Goal: Book appointment/travel/reservation

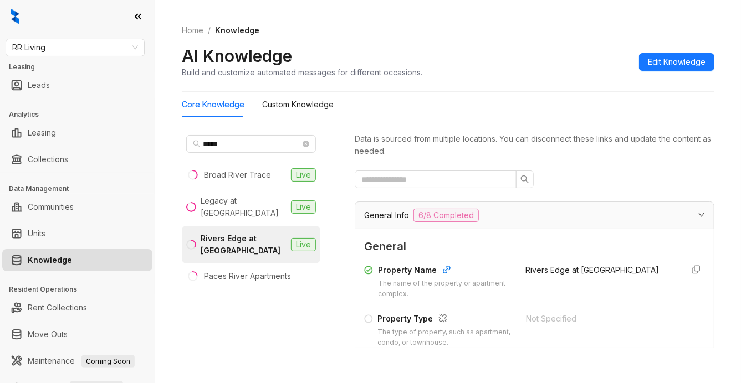
scroll to position [1075, 0]
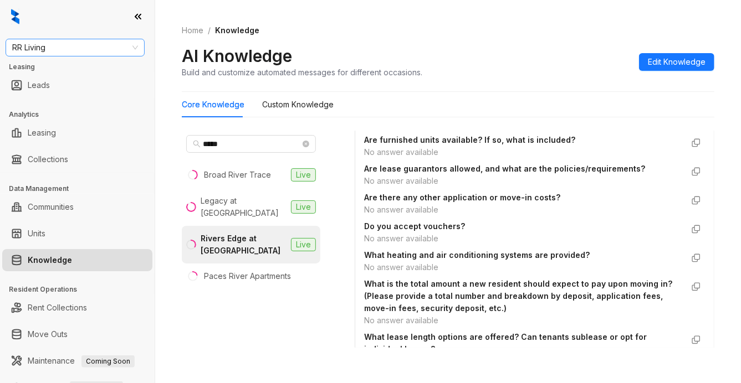
click at [67, 48] on span "RR Living" at bounding box center [75, 47] width 126 height 17
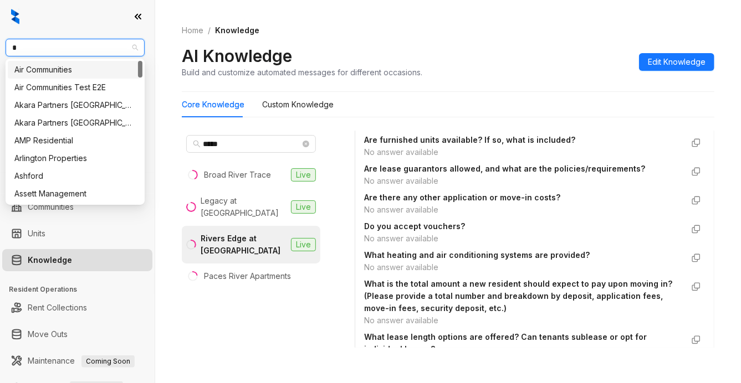
type input "**"
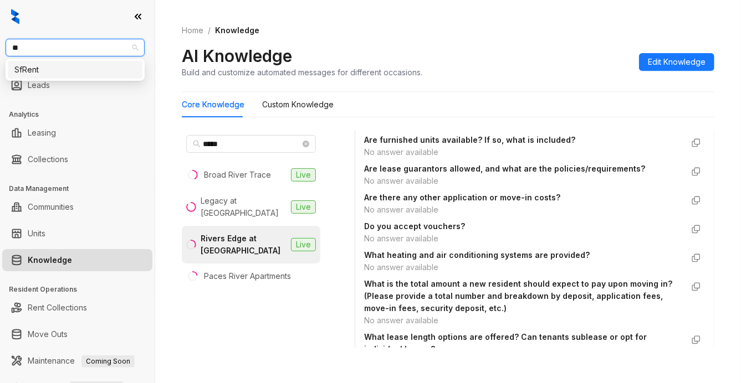
click at [29, 68] on div "SfRent" at bounding box center [74, 70] width 121 height 12
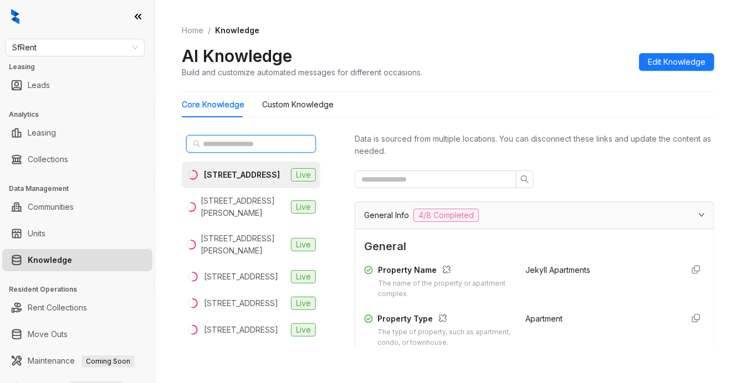
click at [227, 145] on input "text" at bounding box center [252, 144] width 98 height 12
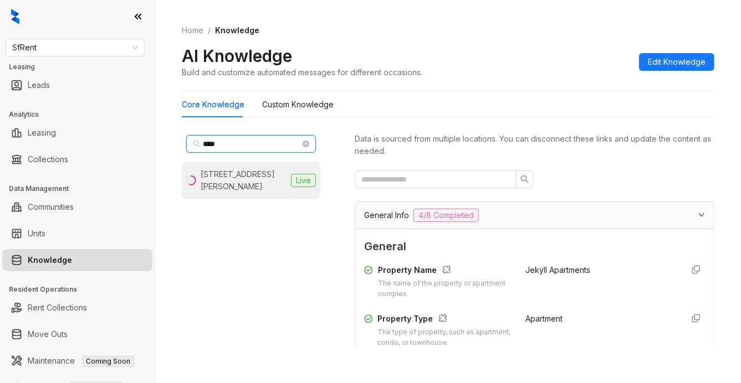
type input "****"
click at [253, 170] on div "1461 Alice St, Oakland, CA" at bounding box center [244, 180] width 86 height 24
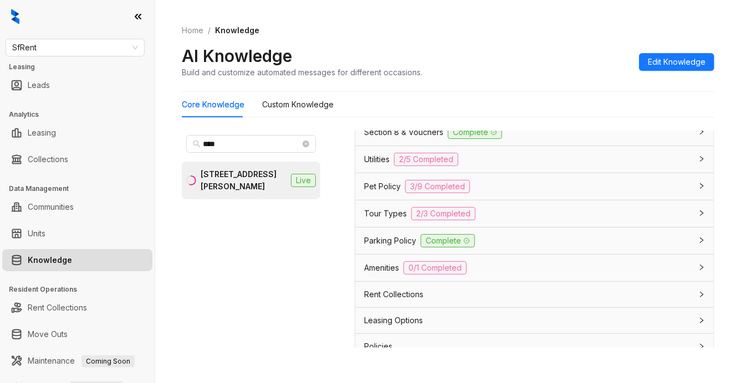
scroll to position [1182, 0]
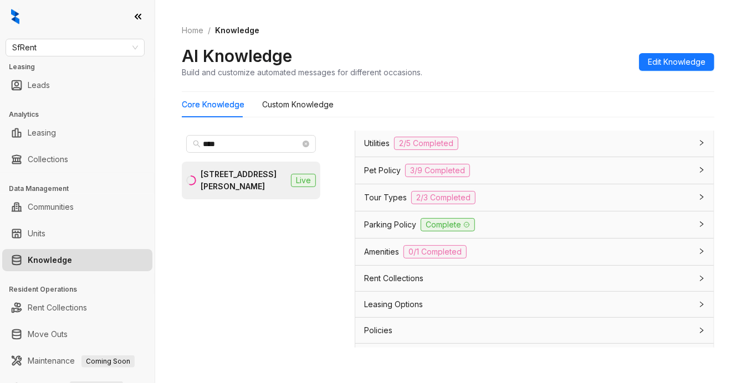
click at [485, 299] on div "Leasing Options" at bounding box center [527, 305] width 327 height 12
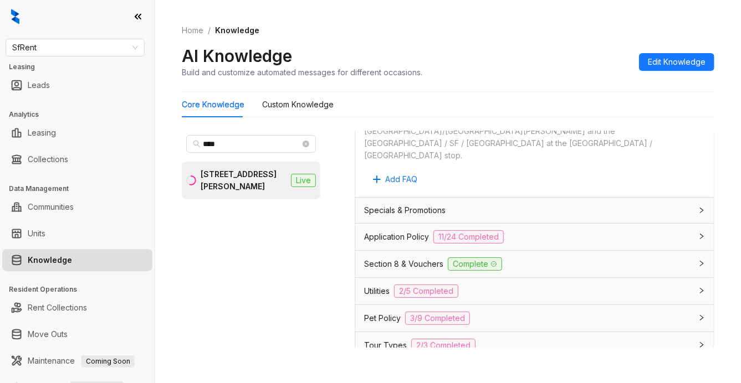
scroll to position [1027, 0]
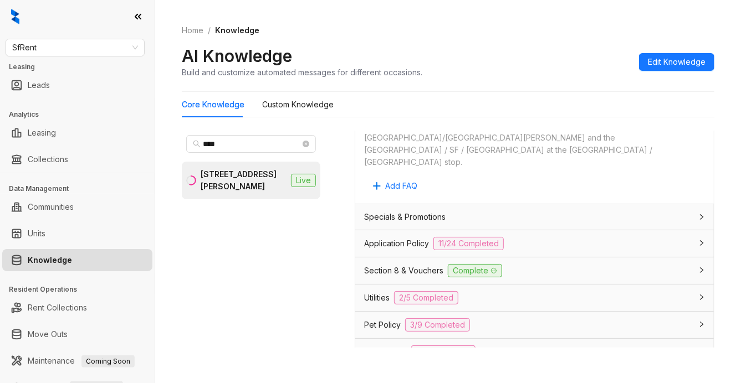
click at [555, 291] on div "Utilities 2/5 Completed" at bounding box center [527, 297] width 327 height 13
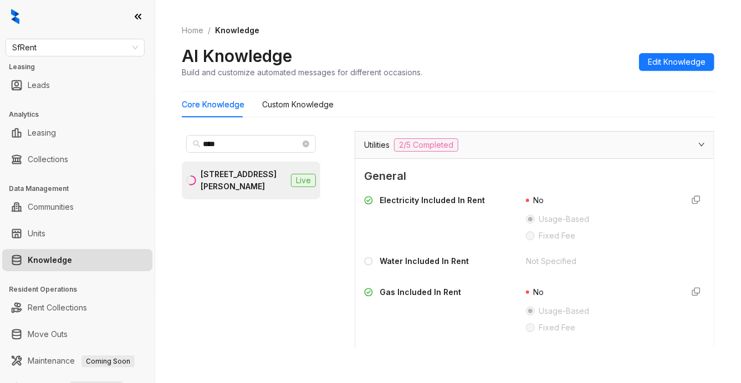
scroll to position [1175, 0]
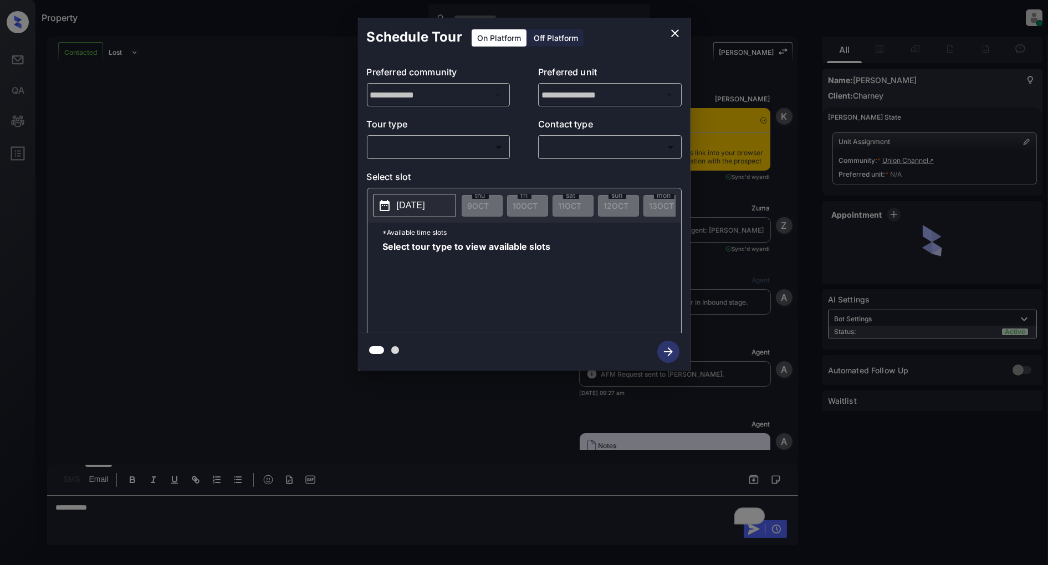
scroll to position [2414, 0]
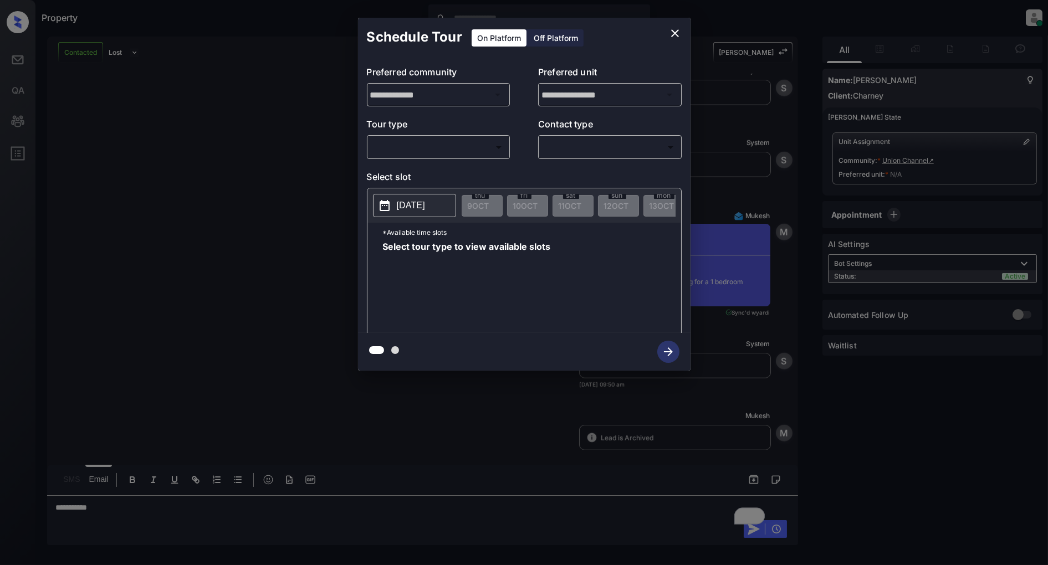
click at [488, 148] on body "Property [PERSON_NAME] Online Set yourself offline Set yourself on break Profil…" at bounding box center [524, 282] width 1048 height 565
click at [424, 173] on li "In Person" at bounding box center [438, 172] width 136 height 20
type input "********"
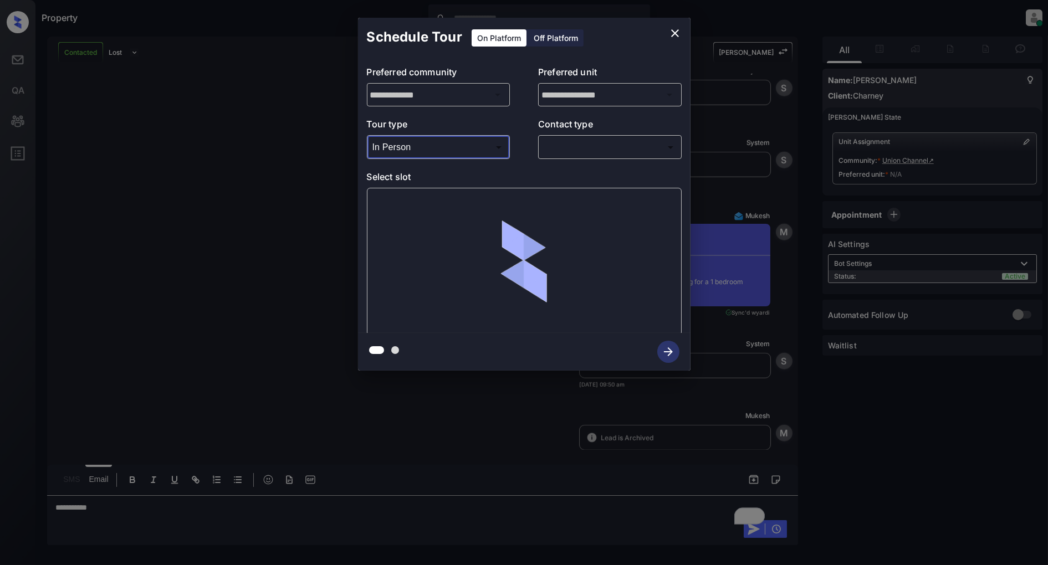
click at [633, 147] on body "Property Patrick Deasis Online Set yourself offline Set yourself on break Profi…" at bounding box center [524, 282] width 1048 height 565
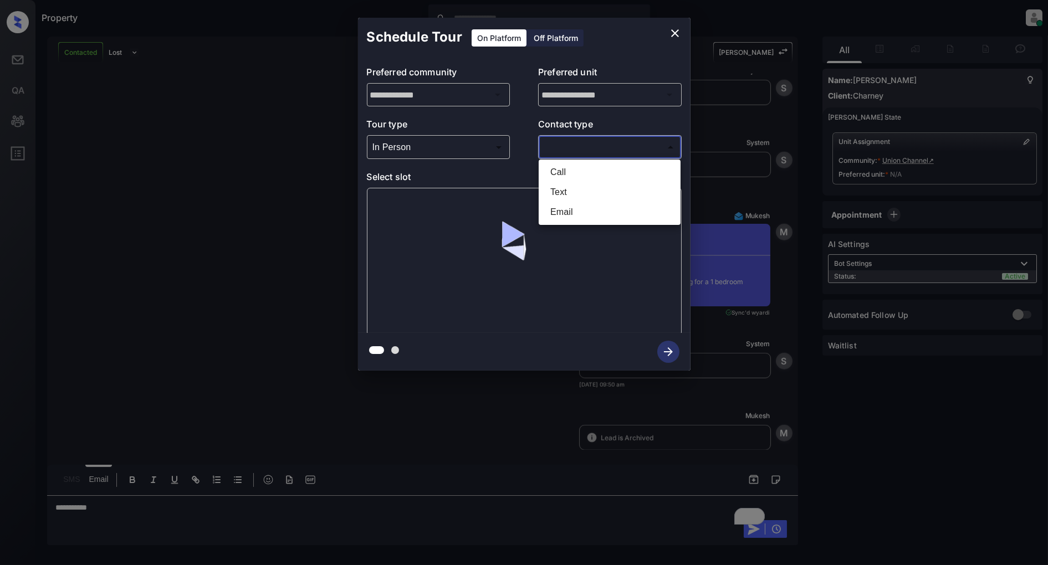
click at [602, 191] on li "Text" at bounding box center [609, 192] width 136 height 20
type input "****"
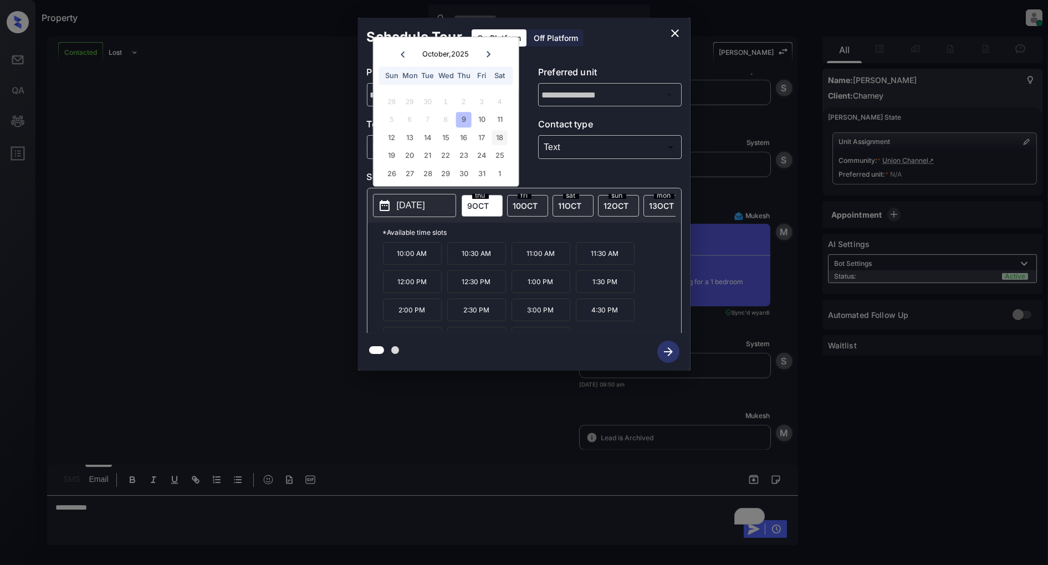
click at [502, 135] on div "18" at bounding box center [499, 137] width 15 height 15
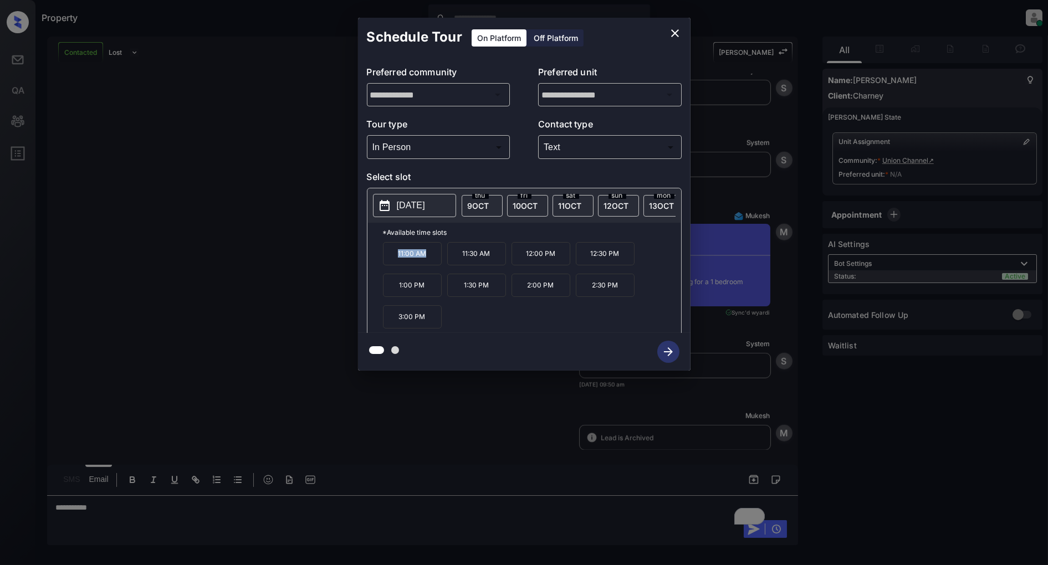
drag, startPoint x: 419, startPoint y: 263, endPoint x: 377, endPoint y: 262, distance: 41.6
click at [377, 262] on div "*Available time slots 11:00 AM 11:30 AM 12:00 PM 12:30 PM 1:00 PM 1:30 PM 2:00 …" at bounding box center [524, 280] width 314 height 114
copy p "11:00 AM"
drag, startPoint x: 625, startPoint y: 256, endPoint x: 589, endPoint y: 263, distance: 36.6
click at [589, 263] on p "12:30 PM" at bounding box center [605, 253] width 59 height 23
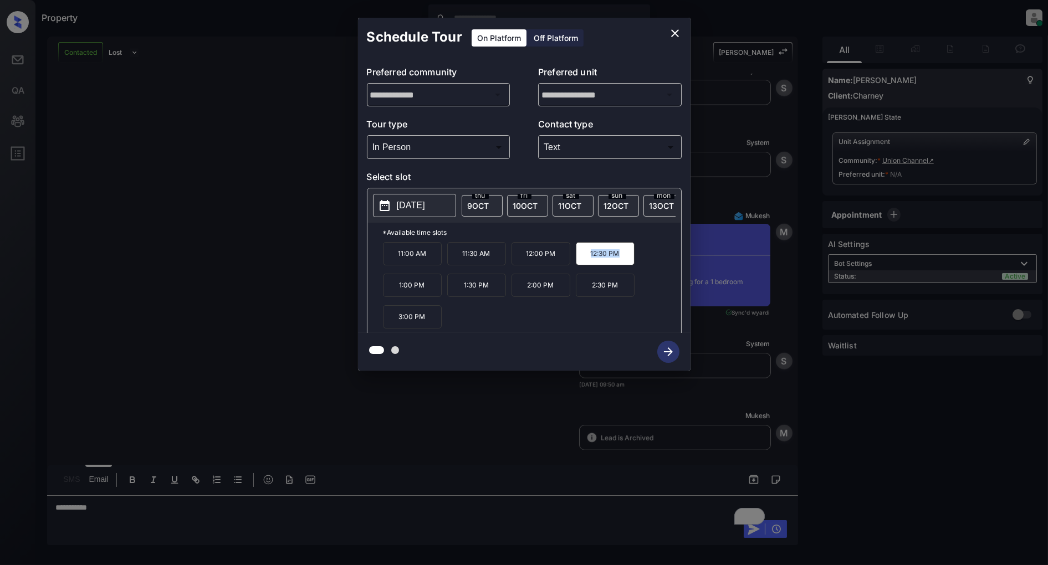
copy p "12:30 PM"
drag, startPoint x: 625, startPoint y: 291, endPoint x: 590, endPoint y: 293, distance: 34.9
click at [590, 293] on p "2:30 PM" at bounding box center [605, 285] width 59 height 23
copy p "2:30 PM"
click at [672, 32] on icon "close" at bounding box center [674, 33] width 13 height 13
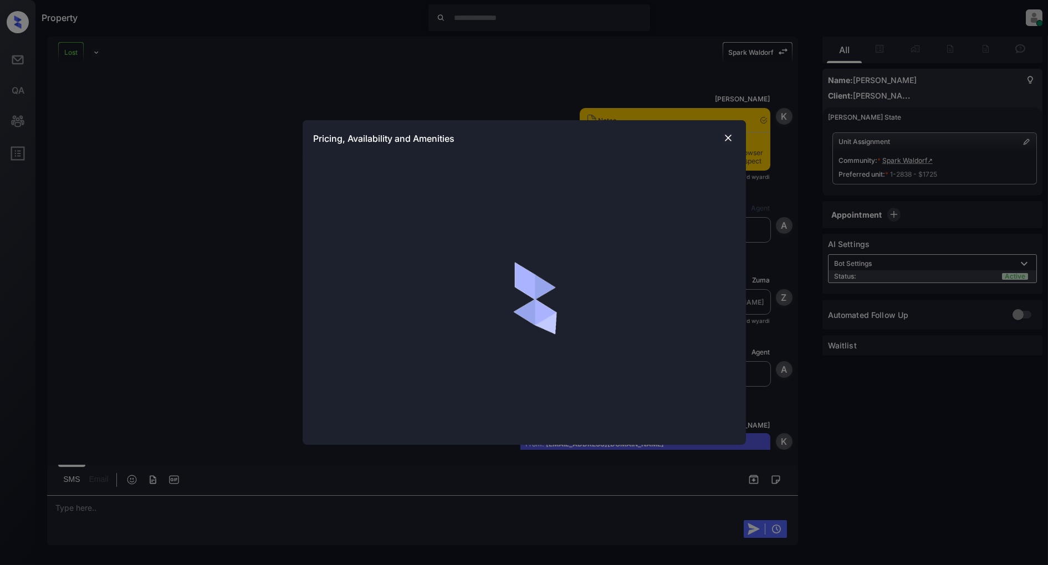
scroll to position [3345, 0]
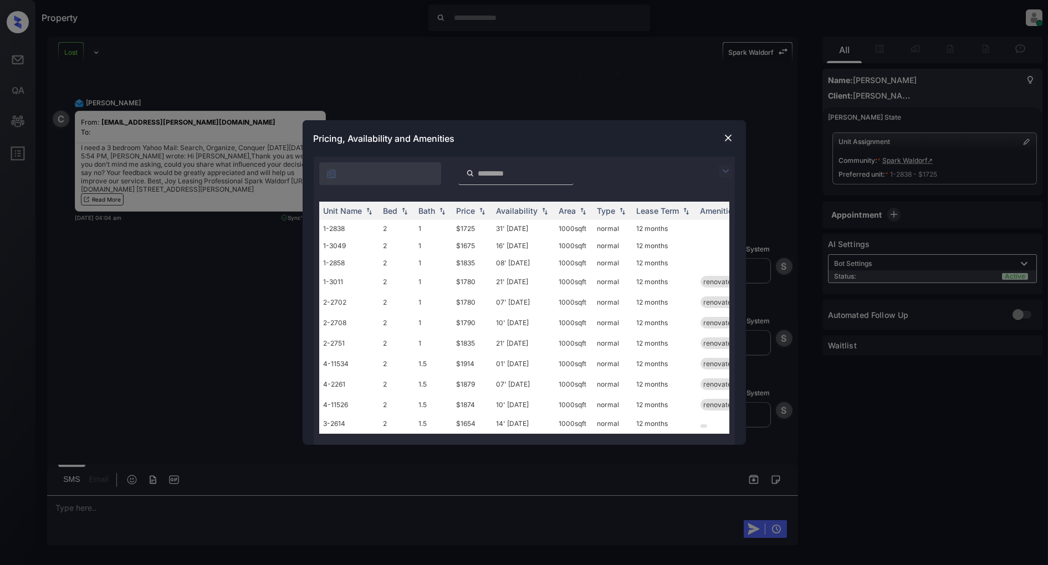
click at [723, 175] on img at bounding box center [725, 171] width 13 height 13
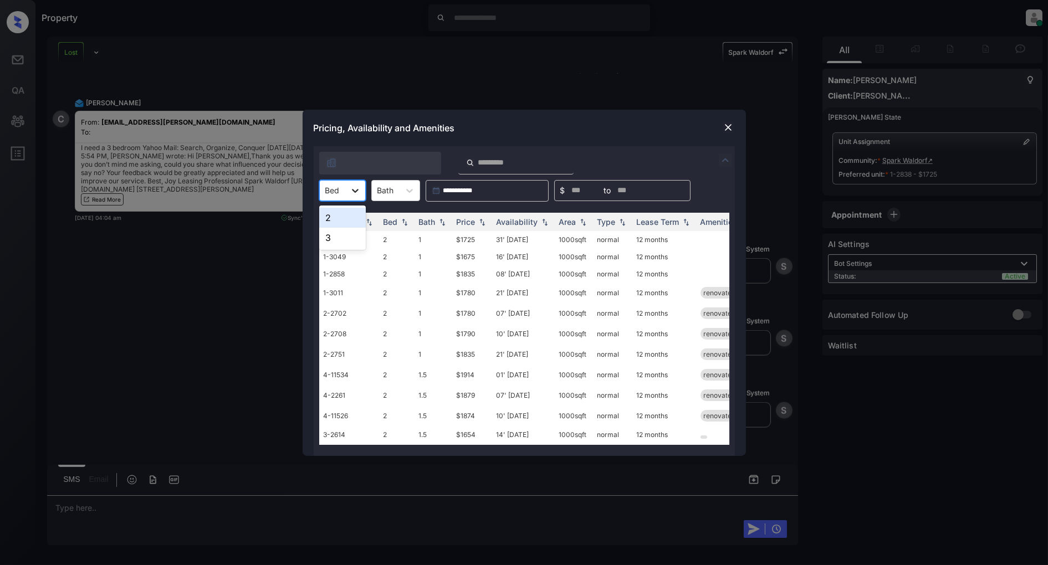
click at [351, 187] on icon at bounding box center [355, 190] width 11 height 11
click at [342, 245] on div "3" at bounding box center [342, 238] width 47 height 20
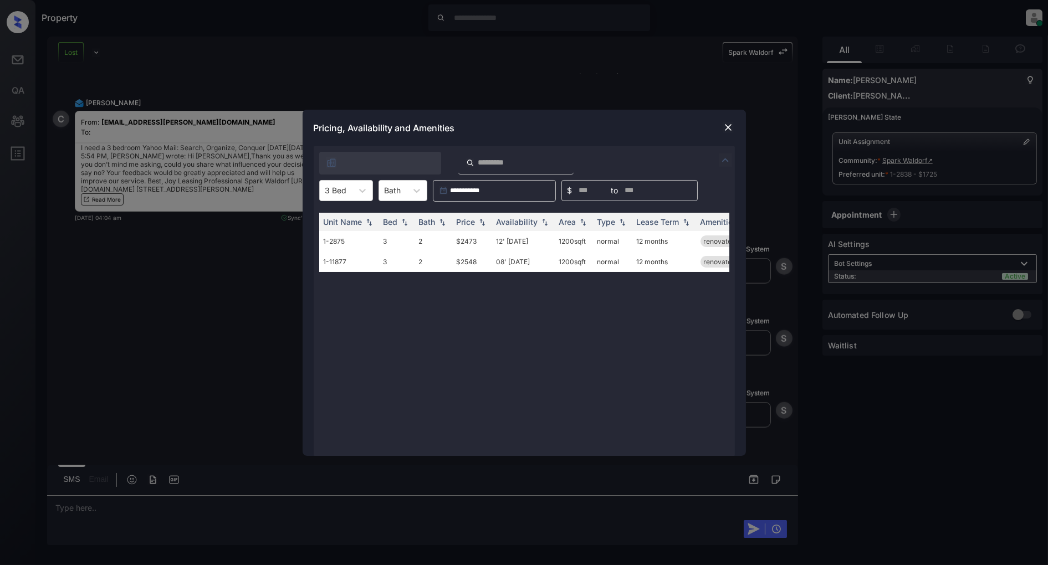
click at [521, 316] on div "Unit Name Bed Bath Price Availability Area Type Lease Term Amenities 1-2875 3 2…" at bounding box center [524, 329] width 410 height 232
click at [478, 224] on img at bounding box center [482, 222] width 11 height 8
click at [482, 224] on img at bounding box center [482, 222] width 11 height 8
drag, startPoint x: 484, startPoint y: 237, endPoint x: 428, endPoint y: 239, distance: 56.0
click at [428, 239] on tr "1-2875 3 2 $2473 12' Dec 25 1200 sqft normal 12 months renovated" at bounding box center [608, 241] width 579 height 21
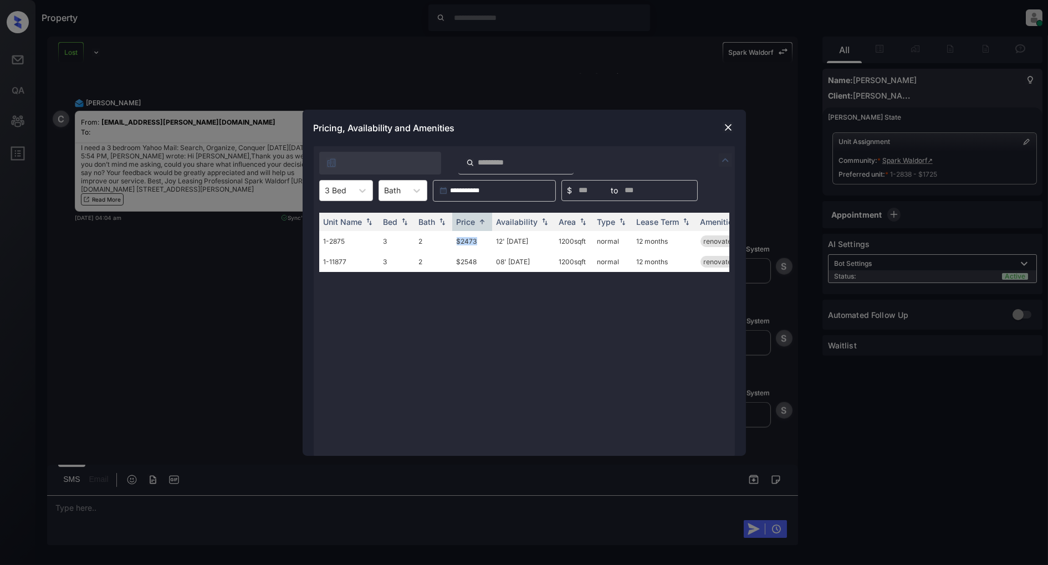
copy tr "$2473"
drag, startPoint x: 482, startPoint y: 291, endPoint x: 481, endPoint y: 269, distance: 22.2
click at [481, 286] on div "Unit Name Bed Bath Price Availability Area Type Lease Term Amenities 1-2875 3 2…" at bounding box center [524, 329] width 410 height 232
drag, startPoint x: 479, startPoint y: 244, endPoint x: 444, endPoint y: 240, distance: 35.7
click at [444, 240] on tr "1-2875 3 2 $2473 12' Dec 25 1200 sqft normal 12 months renovated" at bounding box center [608, 241] width 579 height 21
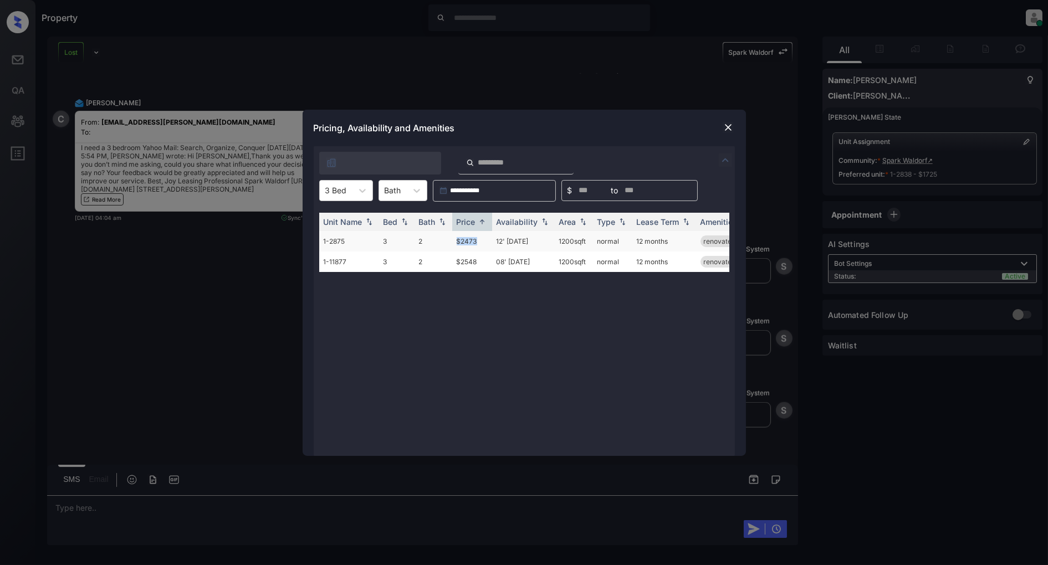
copy tr "$2473"
drag, startPoint x: 534, startPoint y: 242, endPoint x: 489, endPoint y: 244, distance: 45.0
click at [489, 244] on tr "1-2875 3 2 $2473 12' Dec 25 1200 sqft normal 12 months renovated" at bounding box center [608, 241] width 579 height 21
copy tr "12' Dec 25"
click at [724, 129] on img at bounding box center [728, 127] width 11 height 11
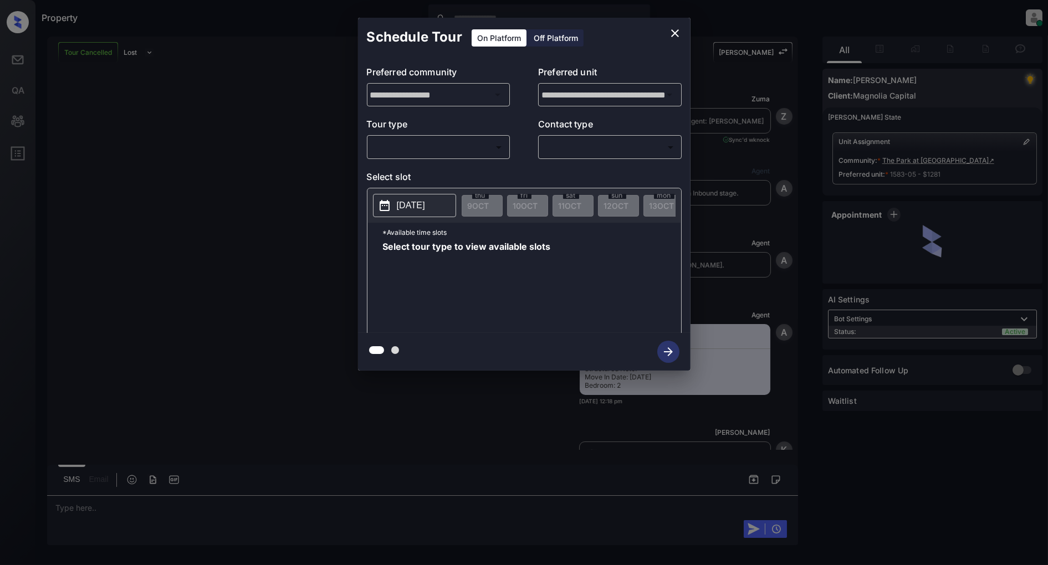
scroll to position [2350, 0]
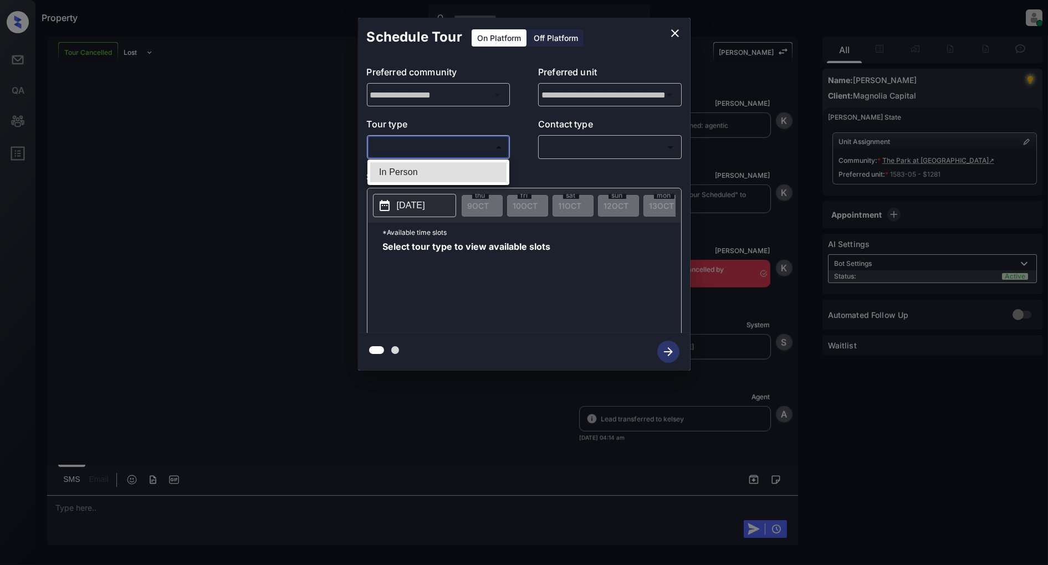
click at [411, 153] on body "Property [PERSON_NAME] Online Set yourself offline Set yourself on break Profil…" at bounding box center [524, 282] width 1048 height 565
click at [400, 175] on li "In Person" at bounding box center [438, 172] width 136 height 20
type input "********"
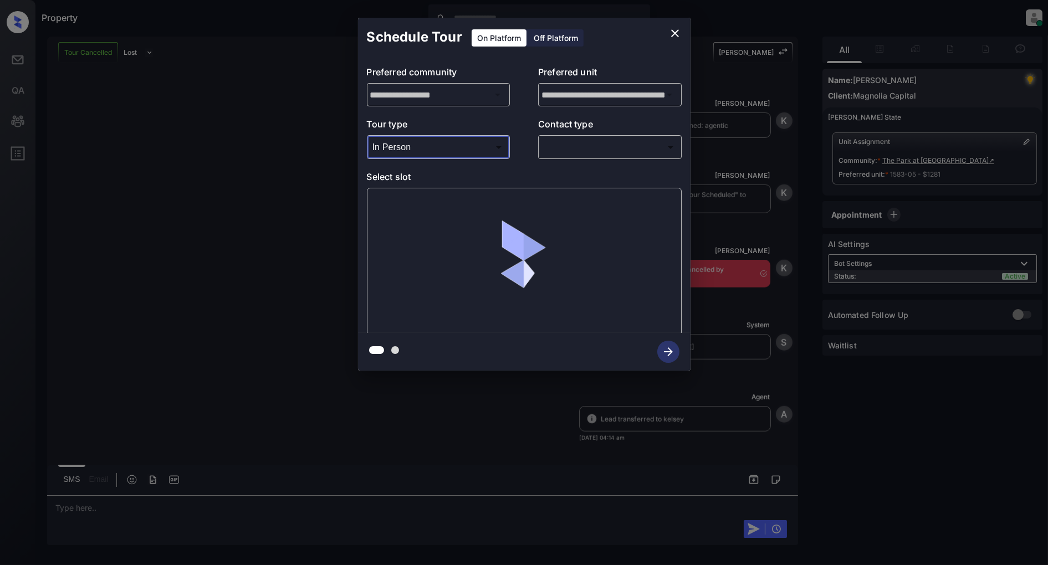
click at [575, 157] on div "​ ​" at bounding box center [610, 147] width 144 height 24
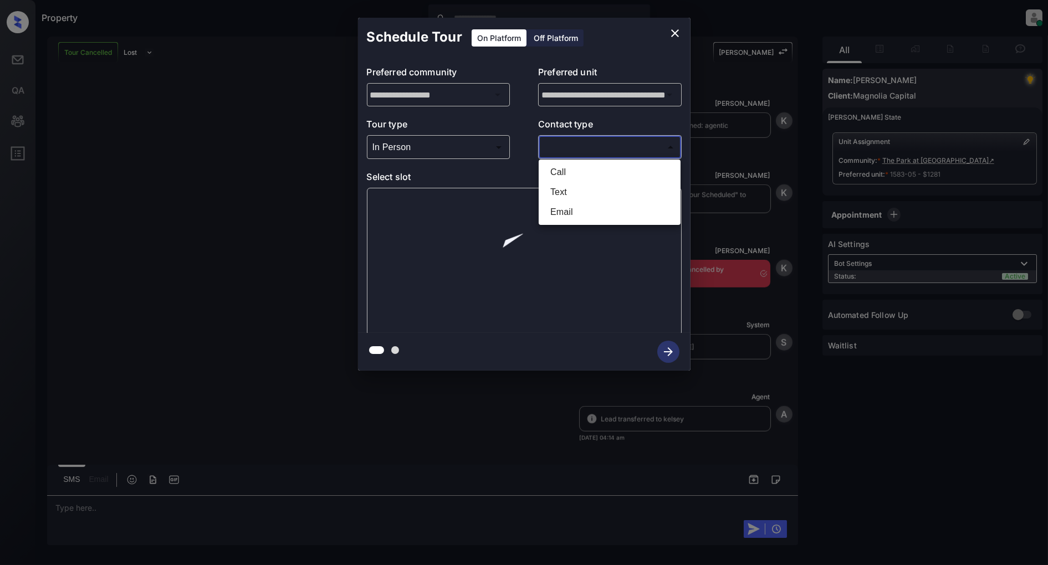
click at [574, 153] on body "Property [PERSON_NAME] Online Set yourself offline Set yourself on break Profil…" at bounding box center [524, 282] width 1048 height 565
click at [567, 185] on li "Text" at bounding box center [609, 192] width 136 height 20
type input "****"
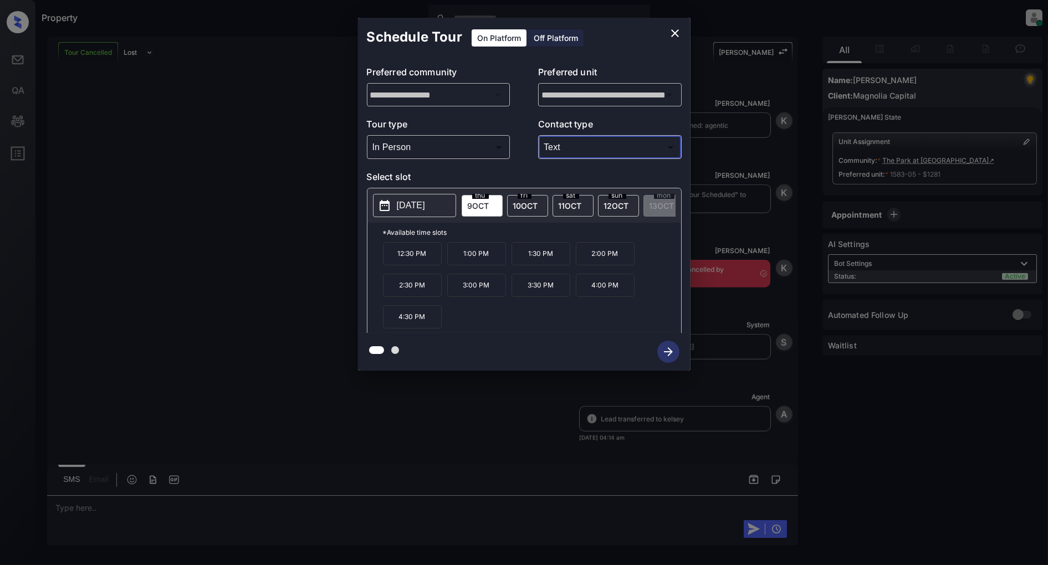
click at [412, 206] on p "[DATE]" at bounding box center [411, 205] width 28 height 13
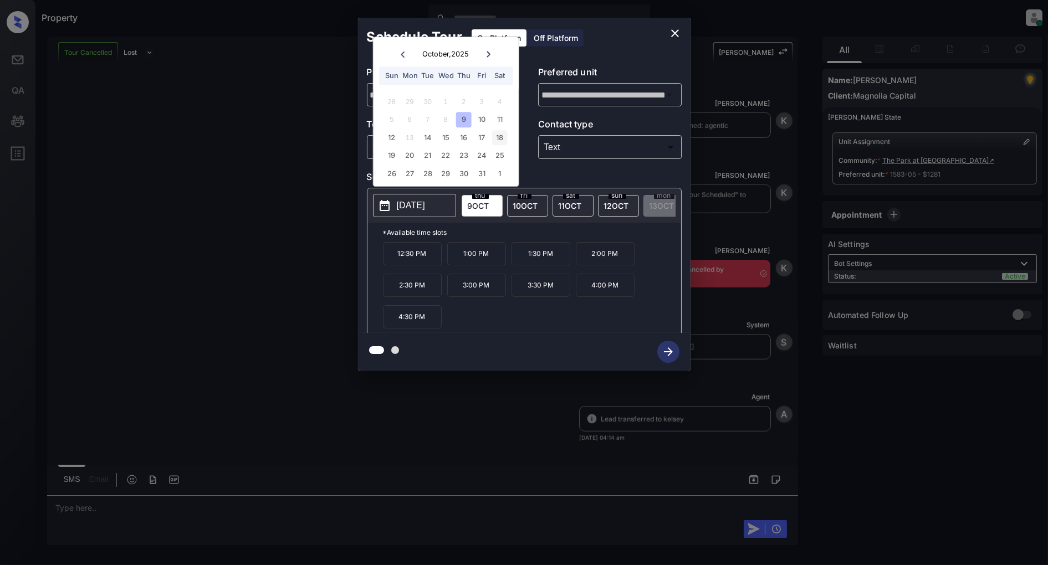
click at [500, 135] on div "18" at bounding box center [499, 137] width 15 height 15
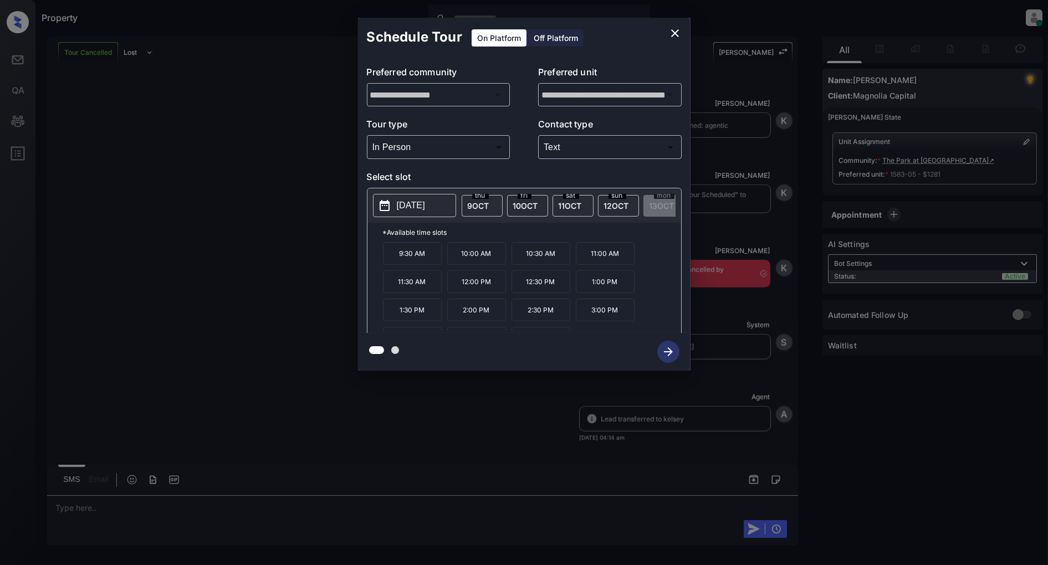
click at [262, 249] on div "**********" at bounding box center [524, 194] width 1048 height 388
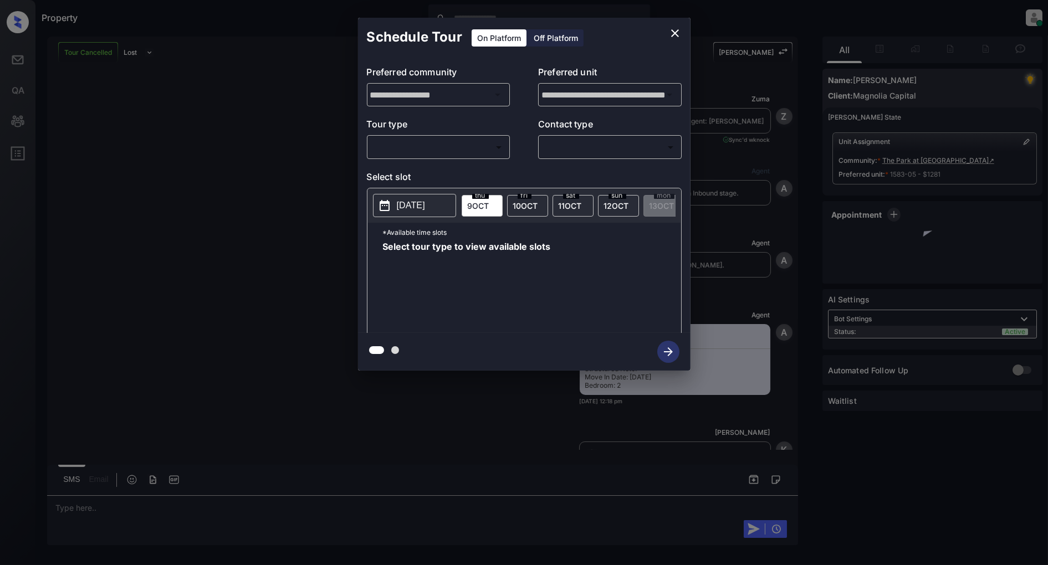
scroll to position [2350, 0]
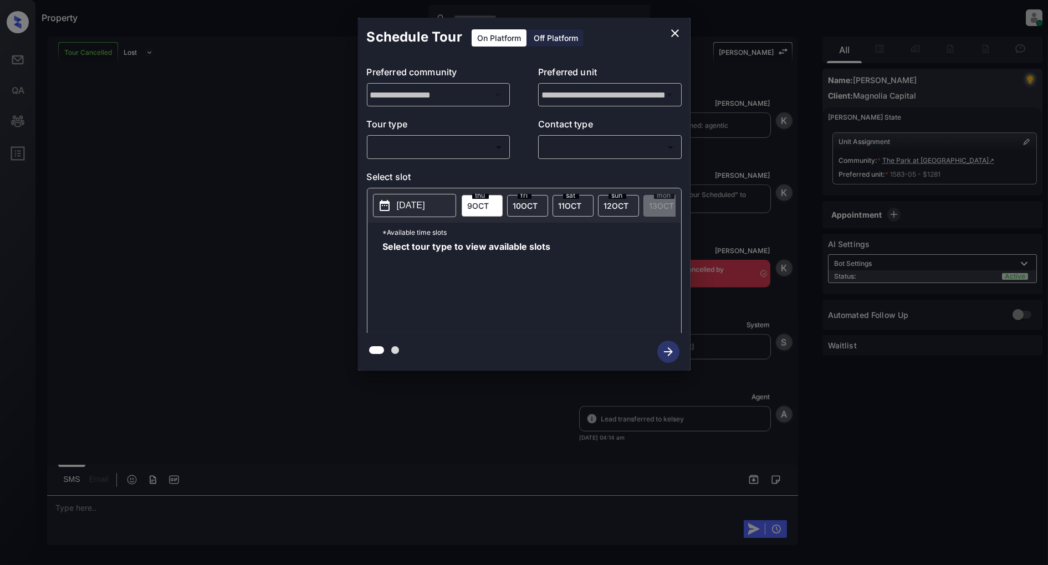
click at [433, 158] on body "Property Patrick Deasis Online Set yourself offline Set yourself on break Profi…" at bounding box center [524, 282] width 1048 height 565
click at [411, 171] on li "In Person" at bounding box center [438, 172] width 136 height 20
type input "********"
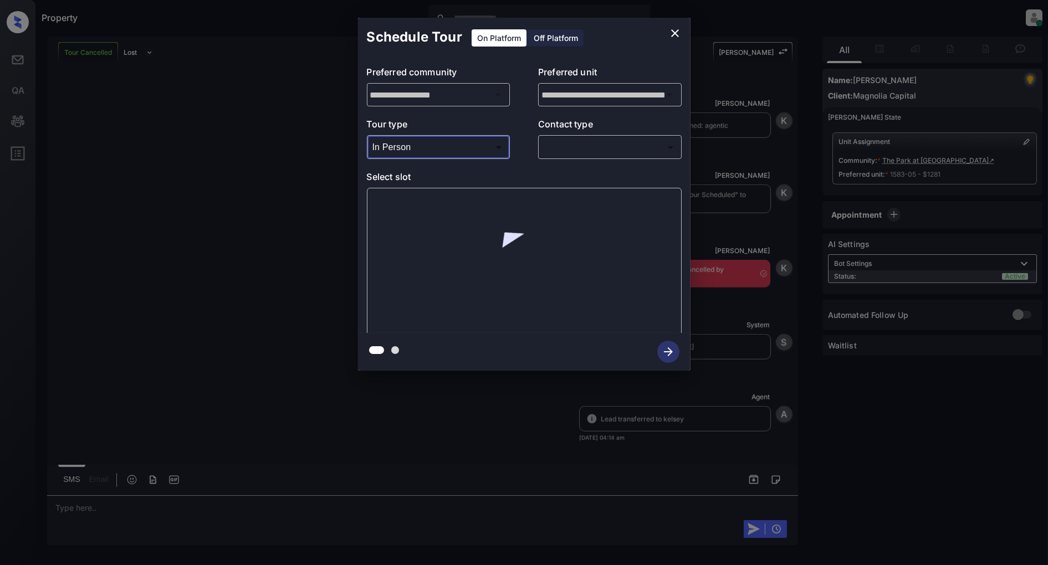
click at [579, 146] on body "Property Patrick Deasis Online Set yourself offline Set yourself on break Profi…" at bounding box center [524, 282] width 1048 height 565
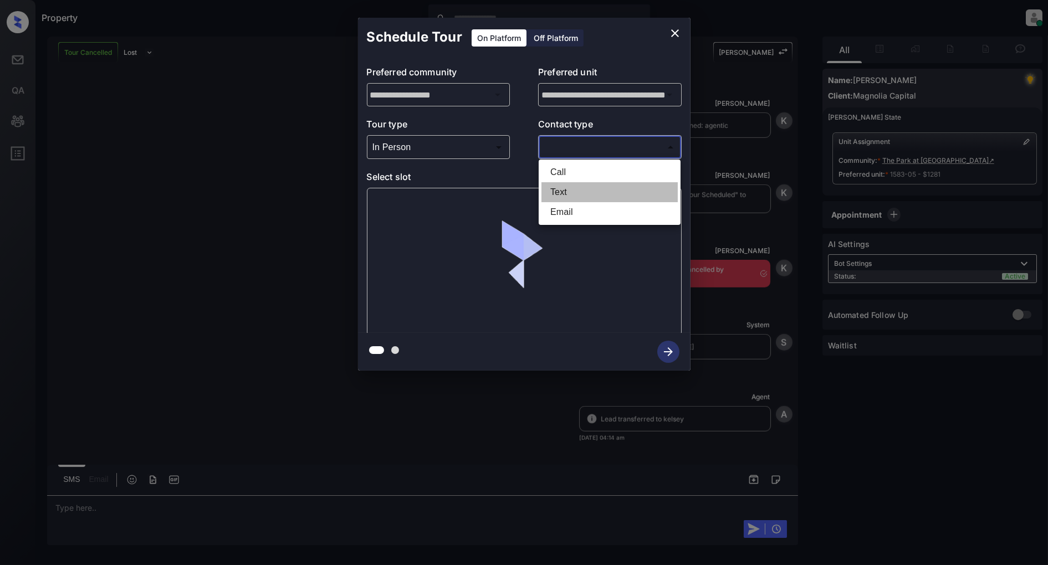
click at [580, 185] on li "Text" at bounding box center [609, 192] width 136 height 20
type input "****"
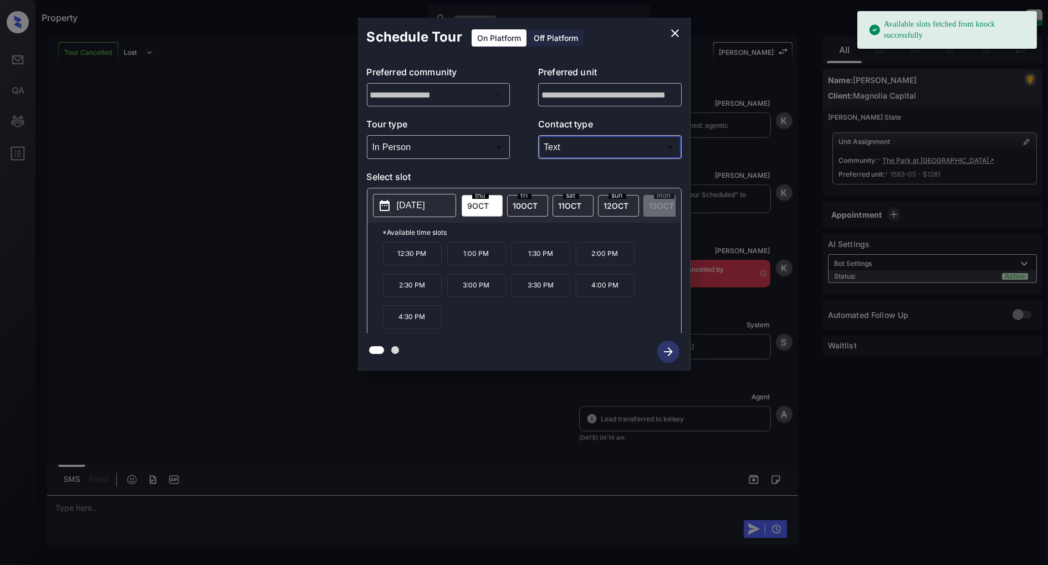
click at [403, 209] on p "2025-10-09" at bounding box center [411, 205] width 28 height 13
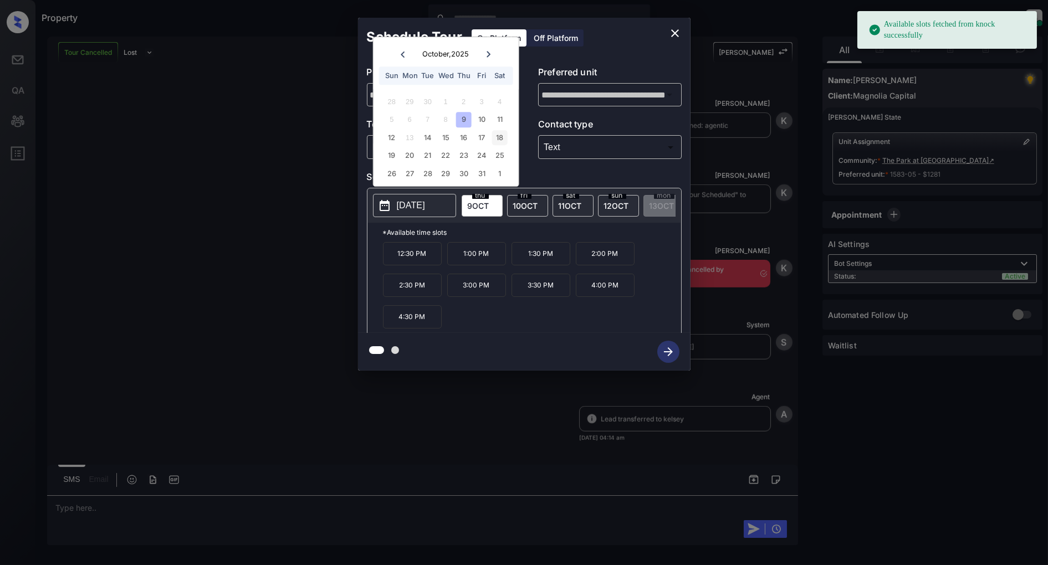
click at [499, 139] on div "18" at bounding box center [499, 137] width 15 height 15
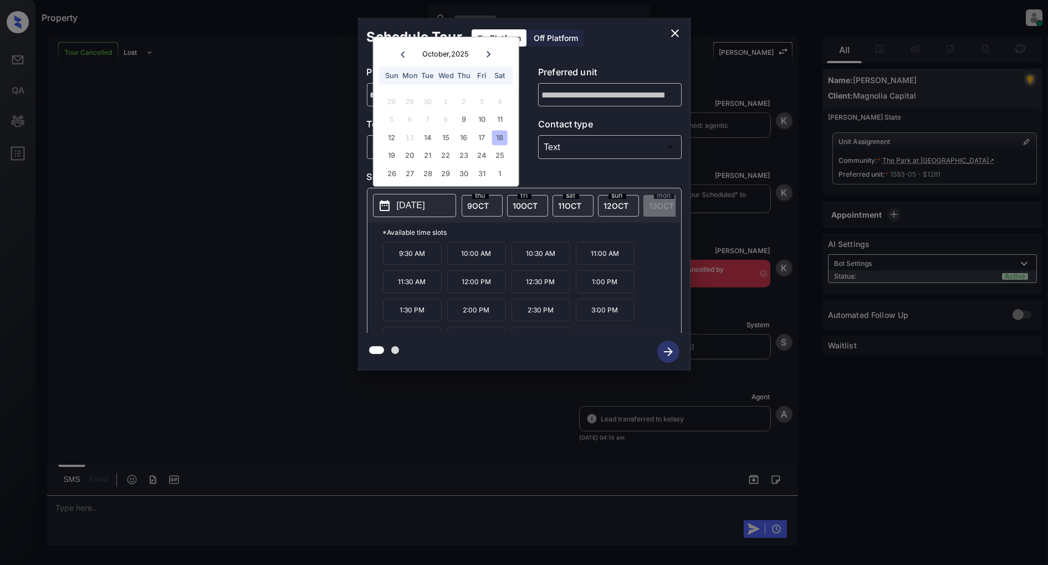
click at [540, 290] on p "12:30 PM" at bounding box center [540, 281] width 59 height 23
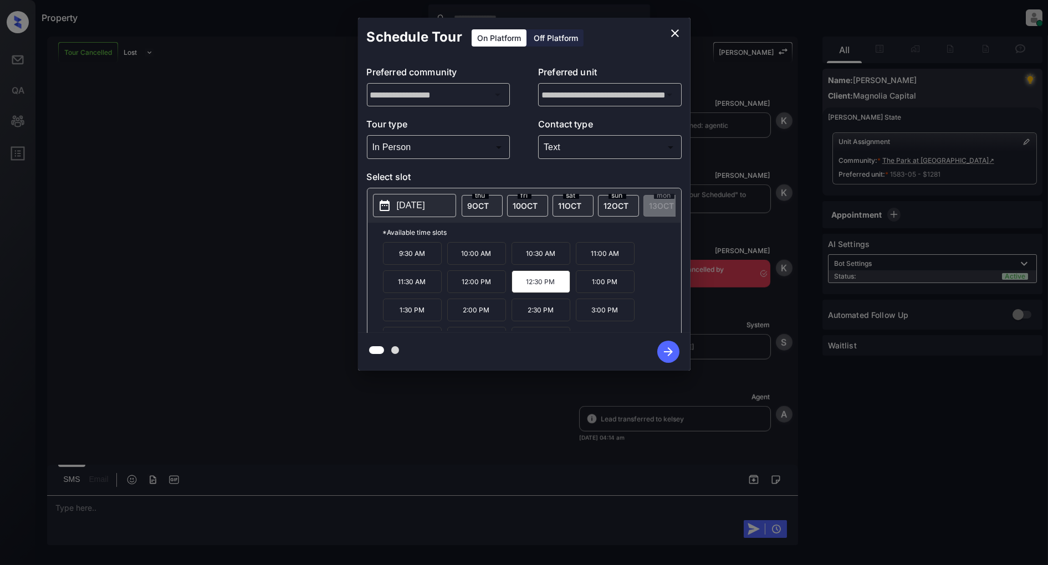
click at [669, 352] on icon "button" at bounding box center [668, 352] width 22 height 22
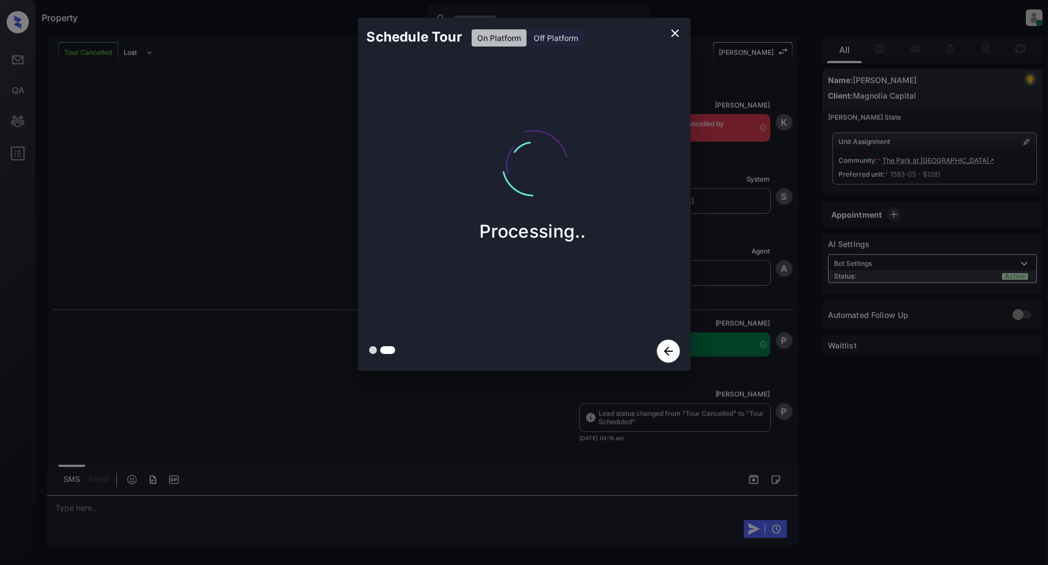
scroll to position [2496, 0]
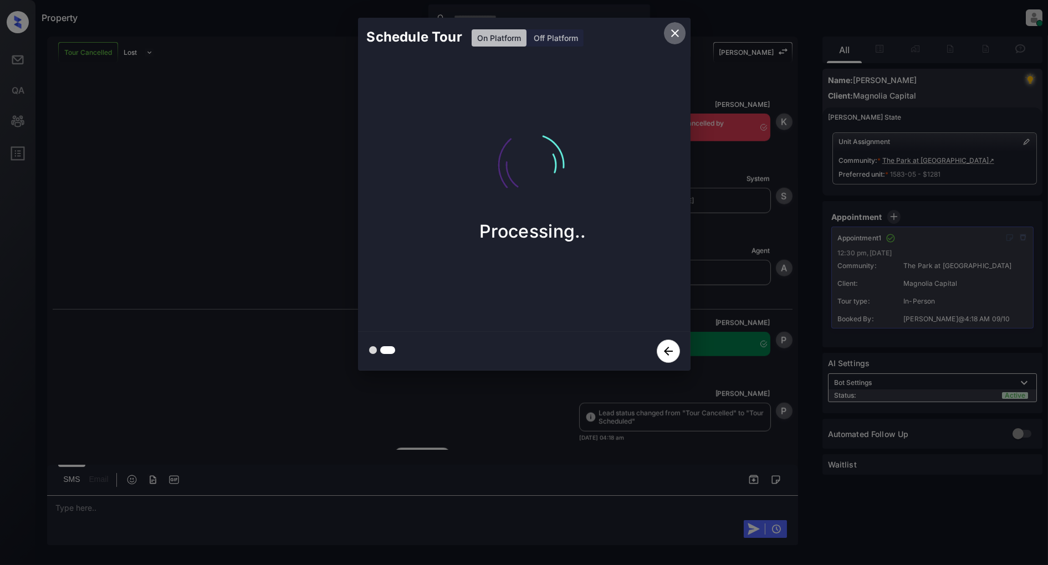
click at [674, 30] on icon "close" at bounding box center [674, 33] width 13 height 13
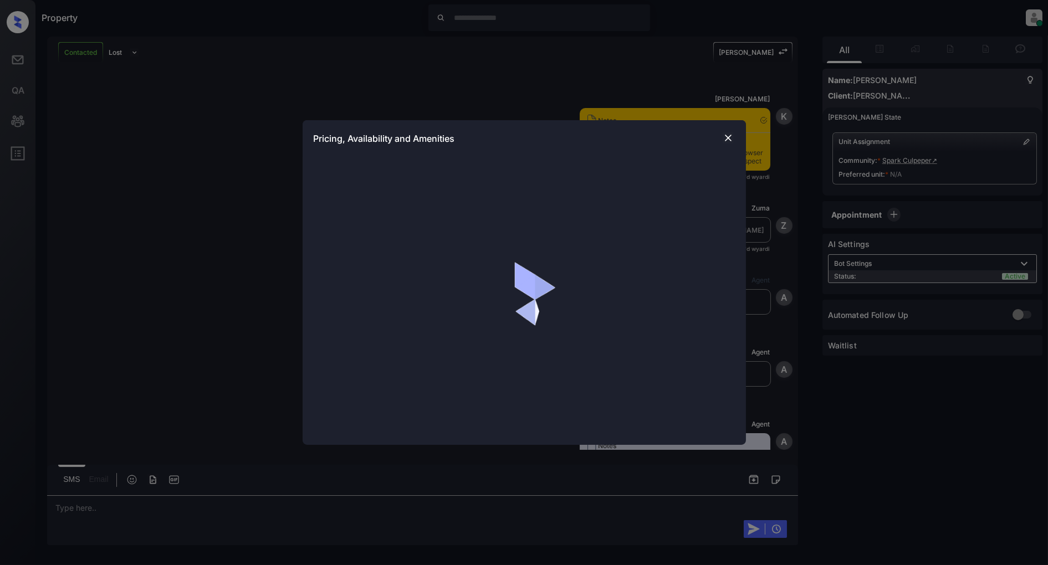
scroll to position [554, 0]
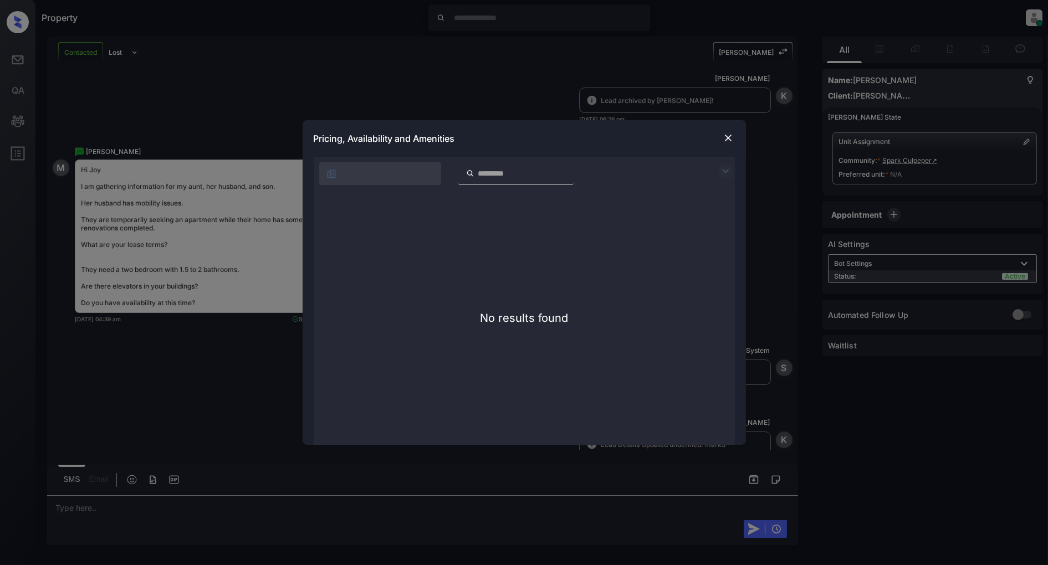
click at [733, 139] on img at bounding box center [728, 137] width 11 height 11
